Goal: Task Accomplishment & Management: Manage account settings

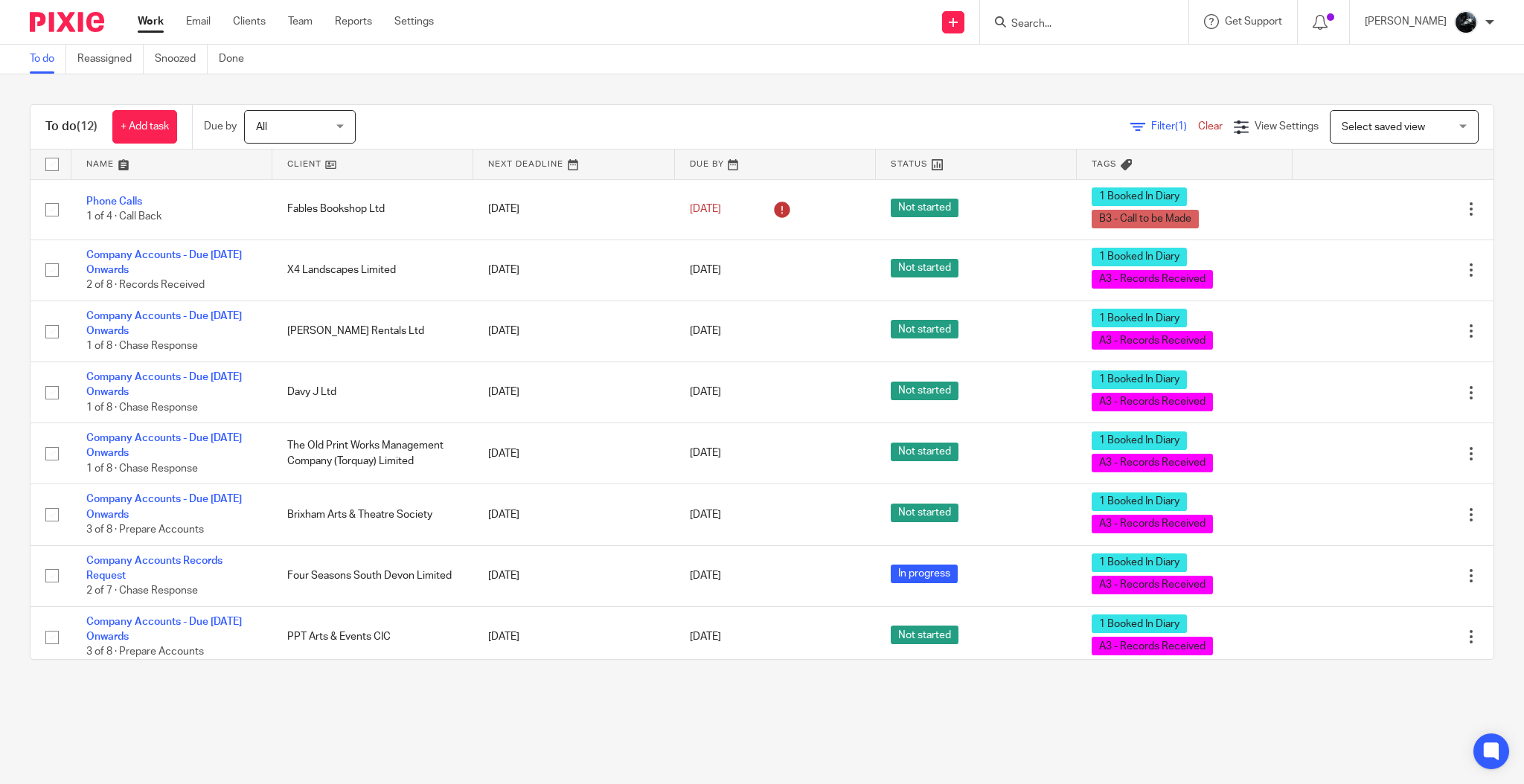
click at [1115, 18] on input "Search" at bounding box center [1077, 25] width 133 height 14
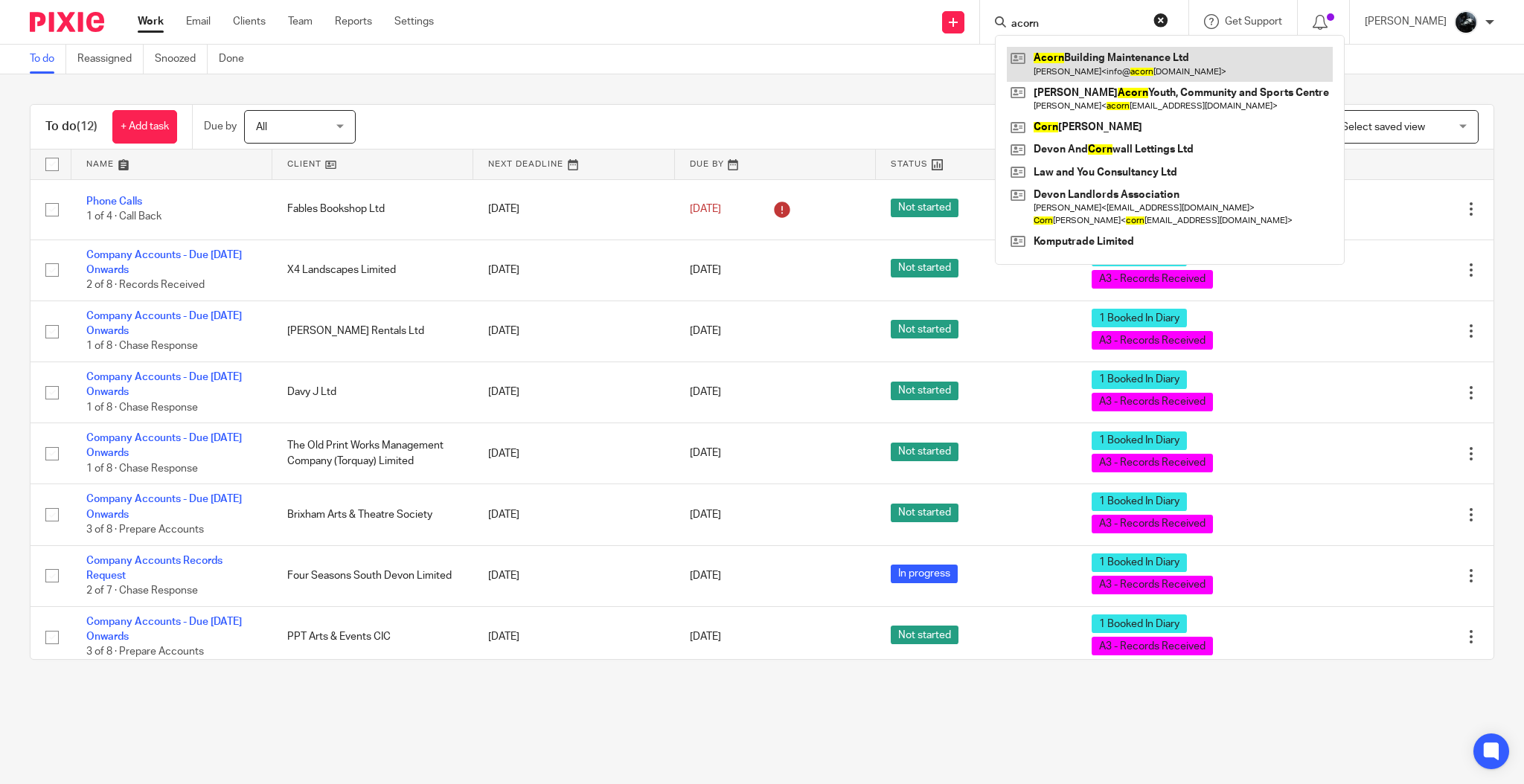
type input "acorn"
click at [1143, 63] on link at bounding box center [1170, 64] width 326 height 34
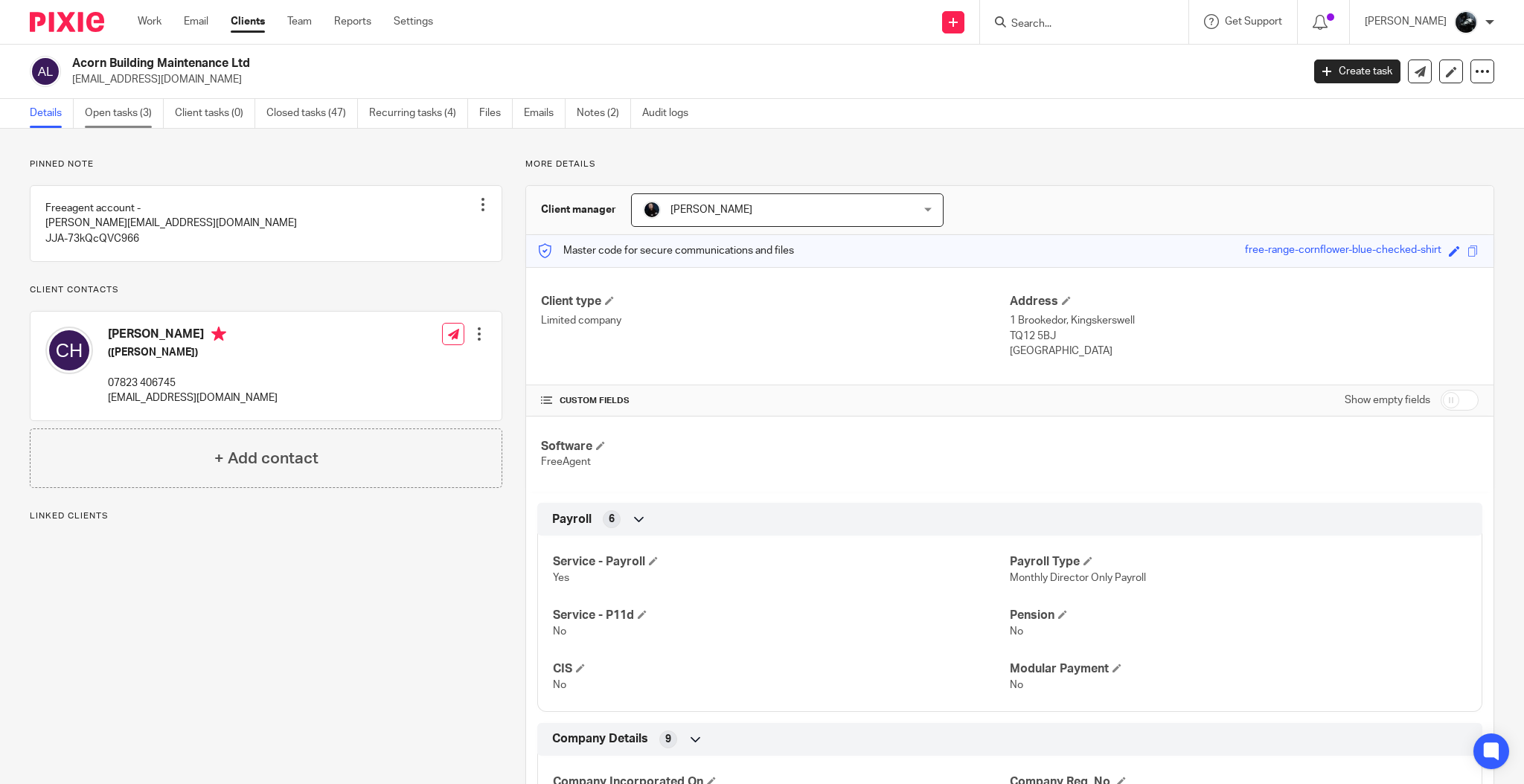
click at [122, 125] on link "Open tasks (3)" at bounding box center [124, 114] width 79 height 29
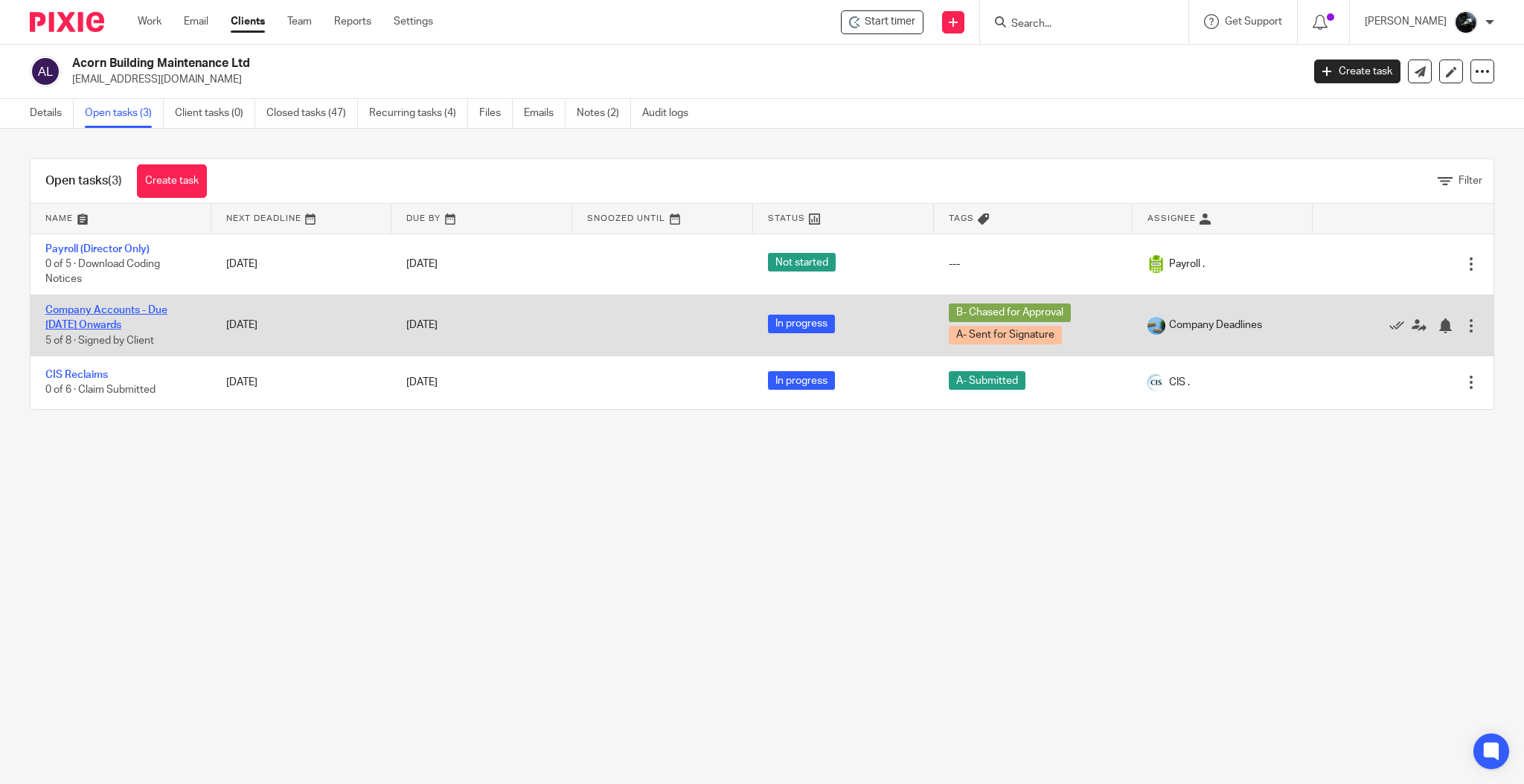
click at [120, 313] on link "Company Accounts - Due 1st May 2023 Onwards" at bounding box center [106, 318] width 122 height 26
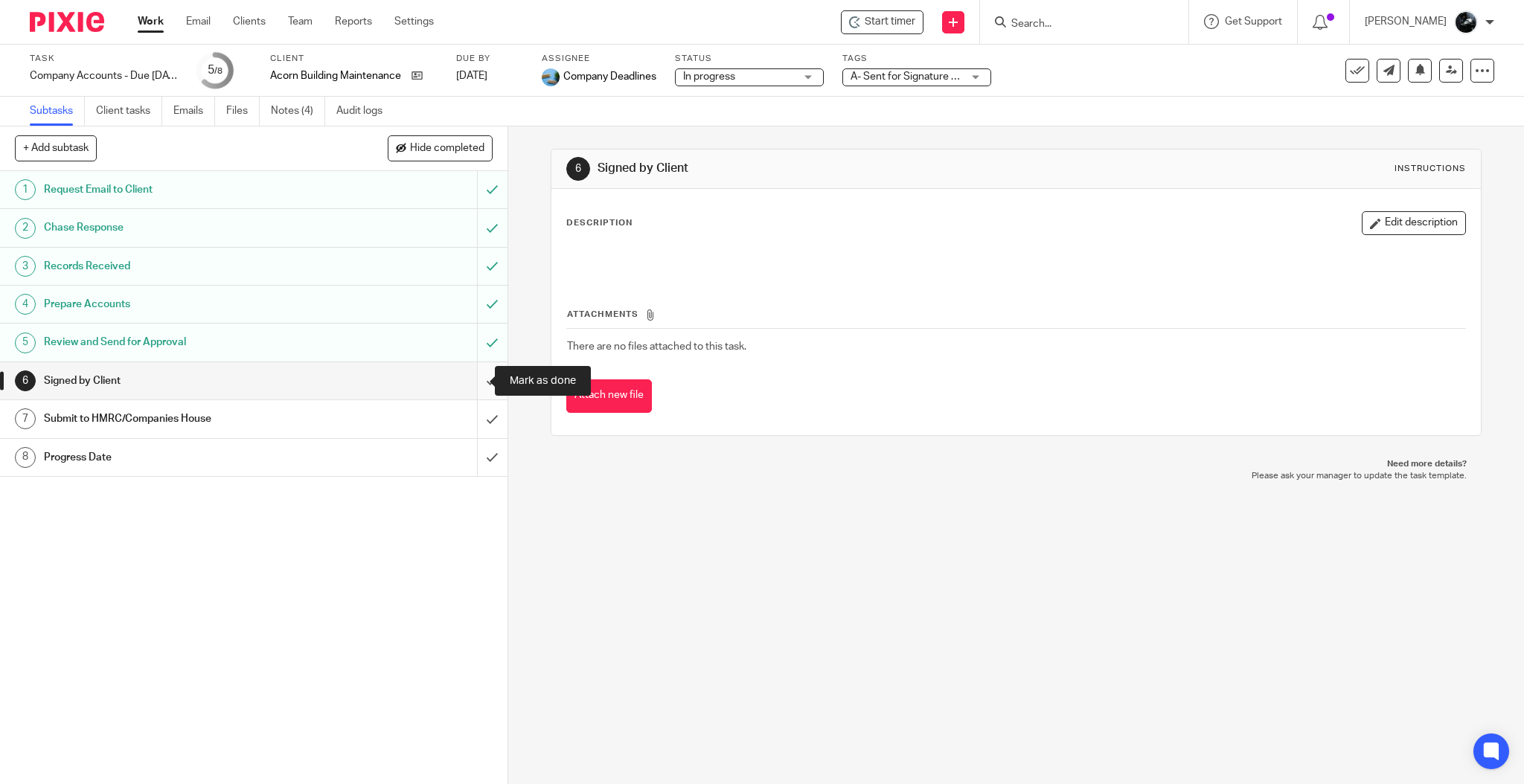
click at [471, 380] on input "submit" at bounding box center [253, 381] width 507 height 37
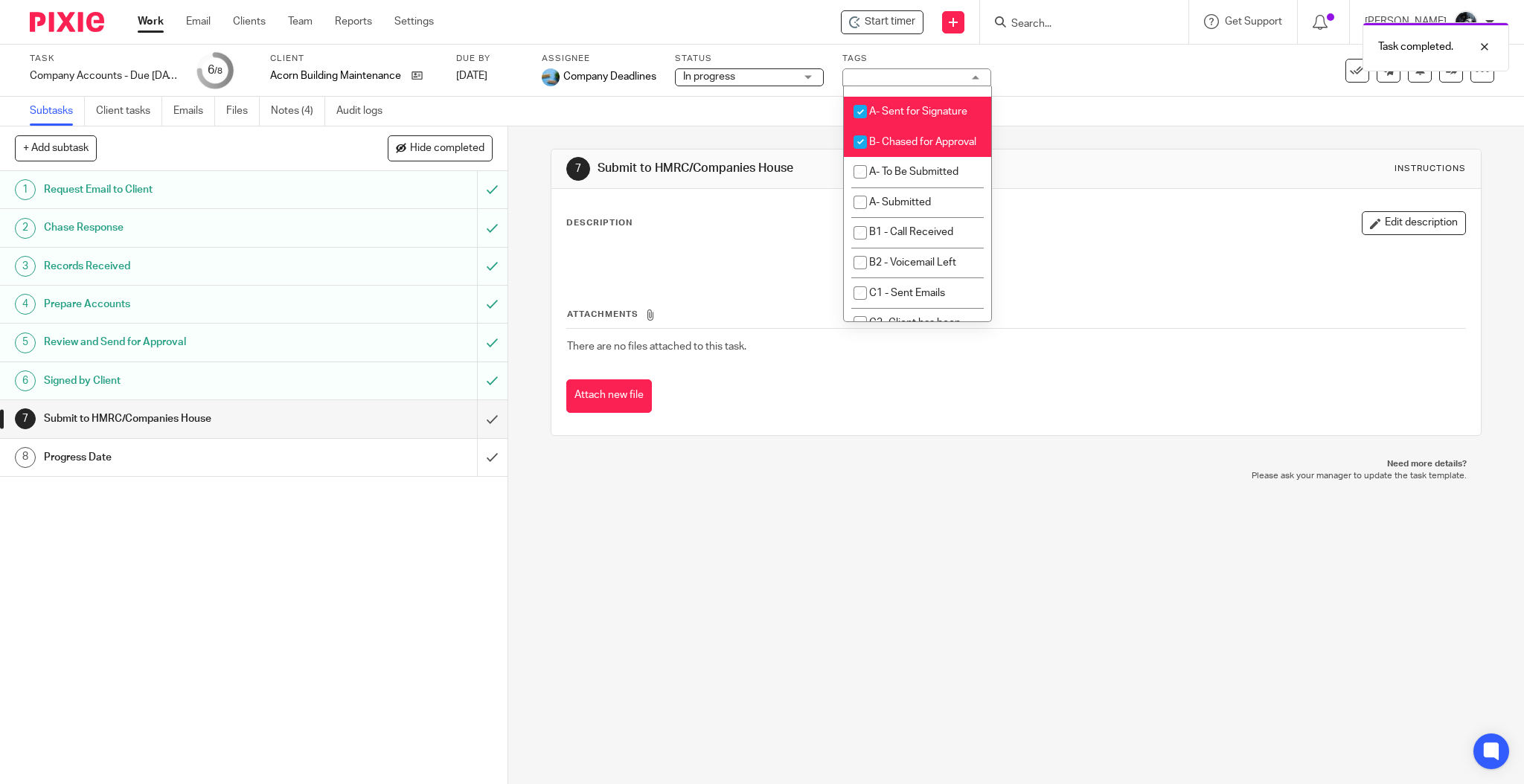
scroll to position [893, 0]
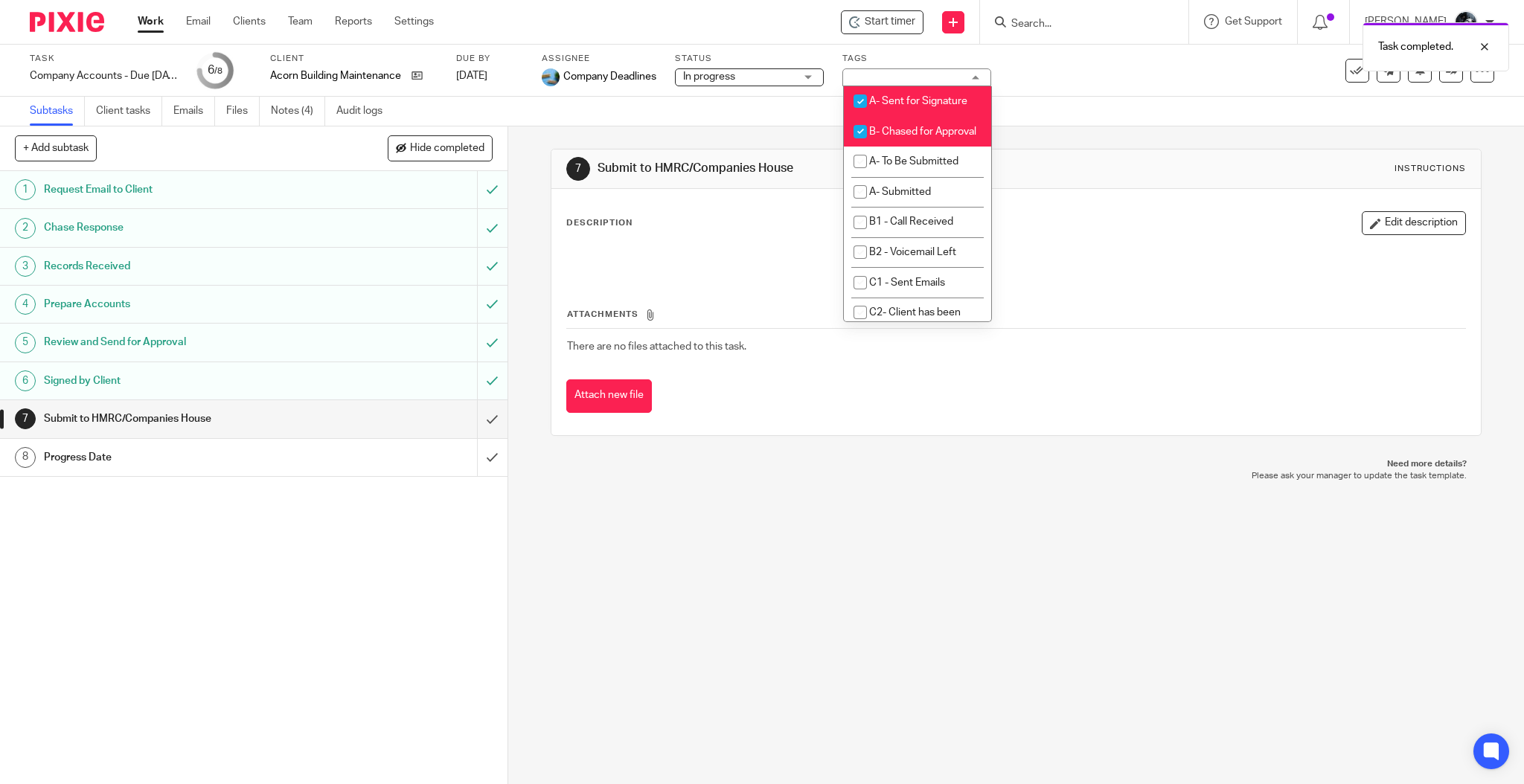
click at [919, 117] on li "A- Sent for Signature" at bounding box center [918, 101] width 147 height 30
checkbox input "false"
click at [910, 146] on li "B- Chased for Approval" at bounding box center [918, 131] width 147 height 30
checkbox input "false"
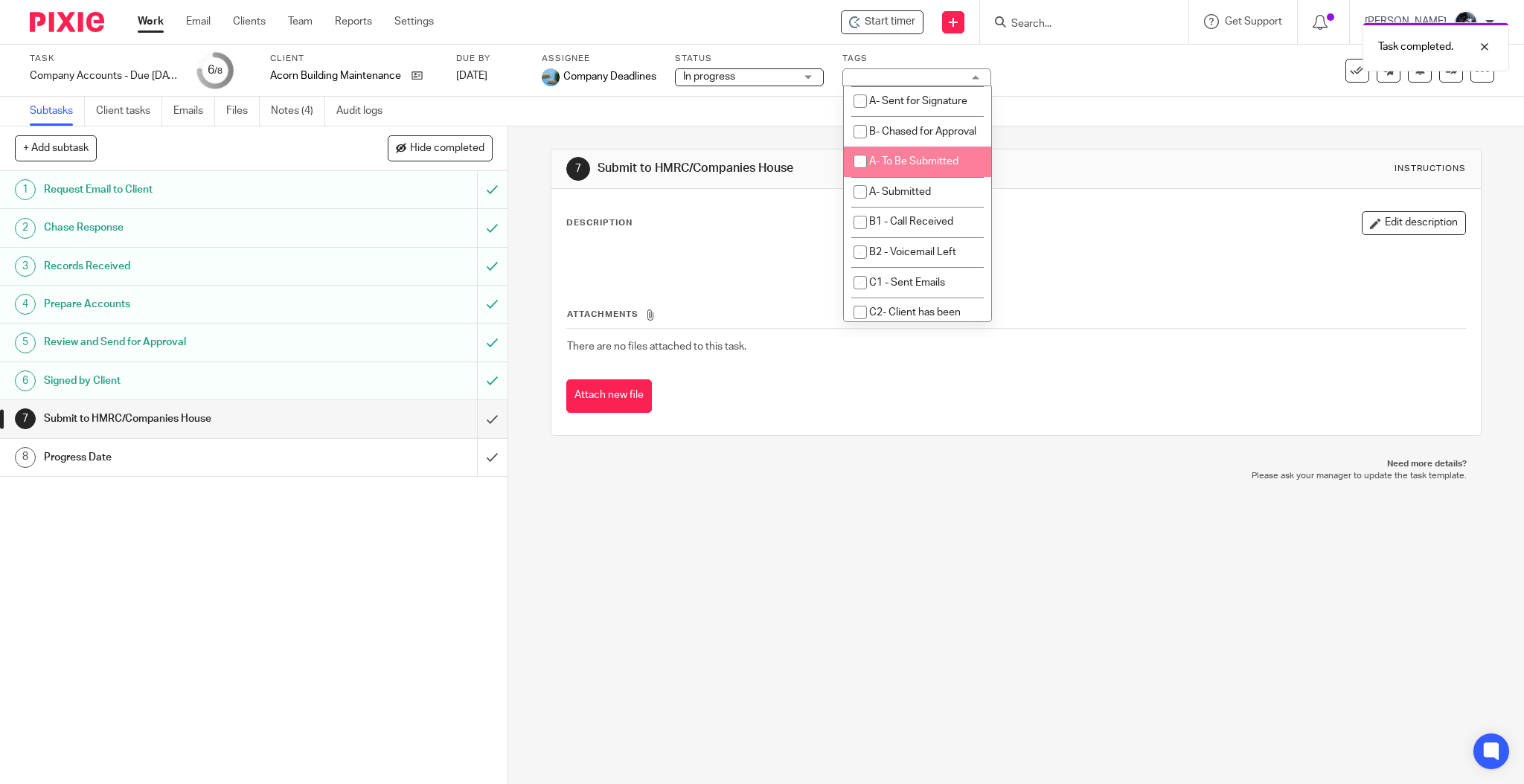
click at [910, 177] on li "A- To Be Submitted" at bounding box center [918, 161] width 147 height 30
checkbox input "true"
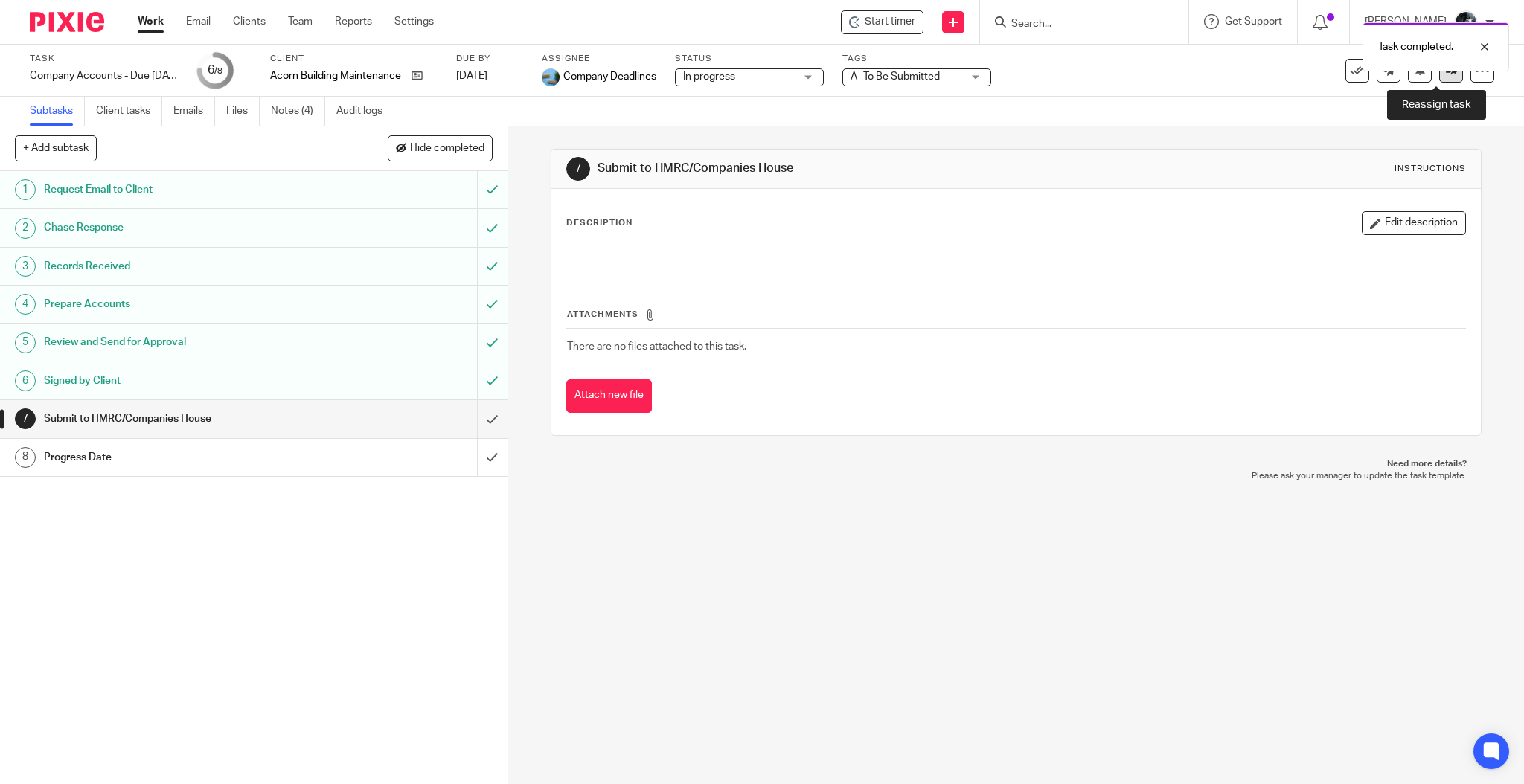
click at [1439, 78] on link at bounding box center [1450, 71] width 24 height 24
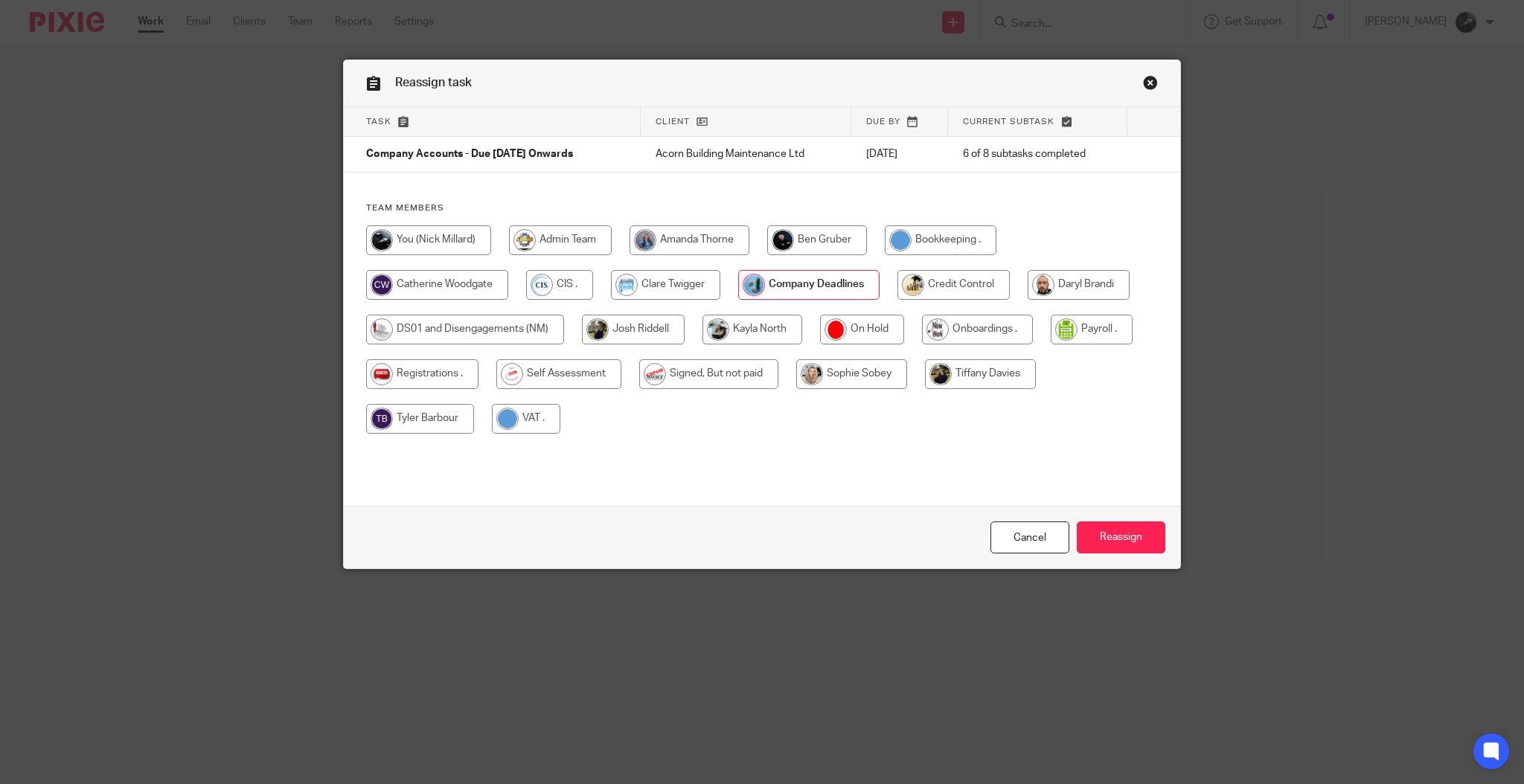
click at [712, 387] on input "radio" at bounding box center [709, 374] width 139 height 29
radio input "true"
click at [1122, 516] on div "Cancel Reassign" at bounding box center [762, 538] width 836 height 63
click at [1137, 535] on input "Reassign" at bounding box center [1121, 537] width 88 height 32
